Goal: Navigation & Orientation: Find specific page/section

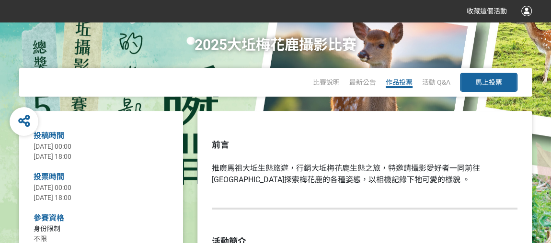
click at [400, 86] on span "作品投票" at bounding box center [398, 83] width 27 height 8
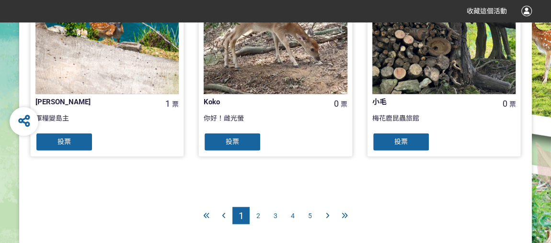
scroll to position [1084, 0]
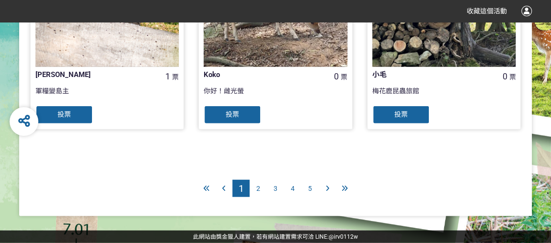
click at [275, 187] on span "3" at bounding box center [275, 189] width 4 height 8
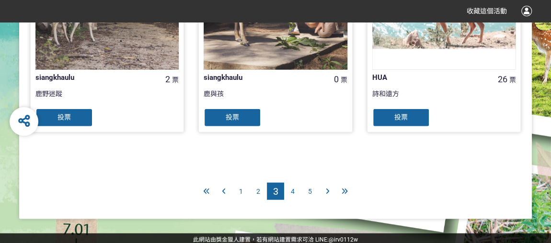
scroll to position [1084, 0]
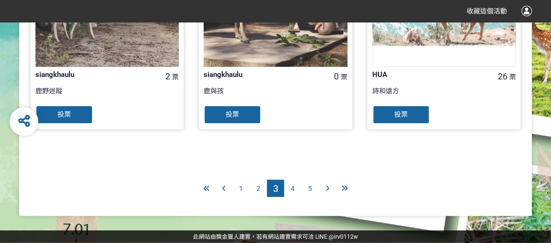
click at [292, 188] on span "4" at bounding box center [293, 189] width 4 height 8
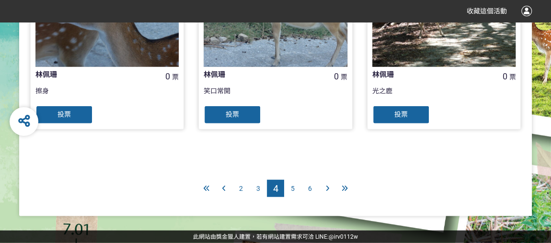
scroll to position [1084, 0]
click at [309, 188] on span "6" at bounding box center [310, 189] width 4 height 8
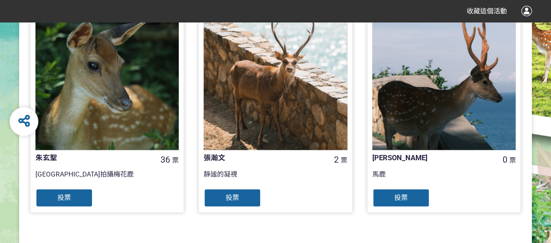
scroll to position [1084, 0]
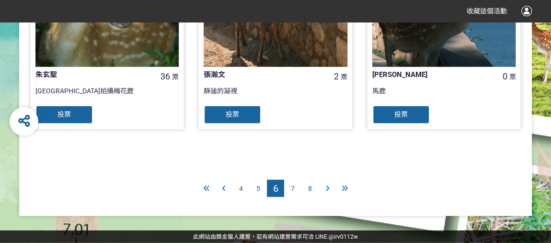
click at [259, 186] on span "5" at bounding box center [258, 189] width 4 height 8
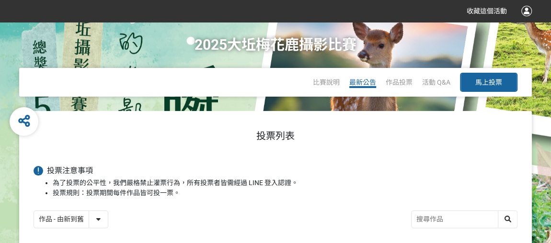
click at [359, 86] on span "最新公告" at bounding box center [362, 83] width 27 height 8
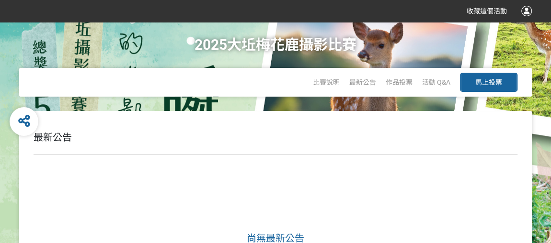
click at [301, 83] on div "比賽說明 最新公告 作品投票 活動 Q&A 馬上投票" at bounding box center [275, 82] width 512 height 29
click at [318, 86] on span "比賽說明" at bounding box center [326, 83] width 27 height 8
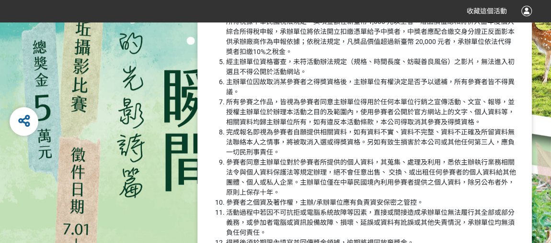
scroll to position [1175, 0]
